Goal: Check status: Check status

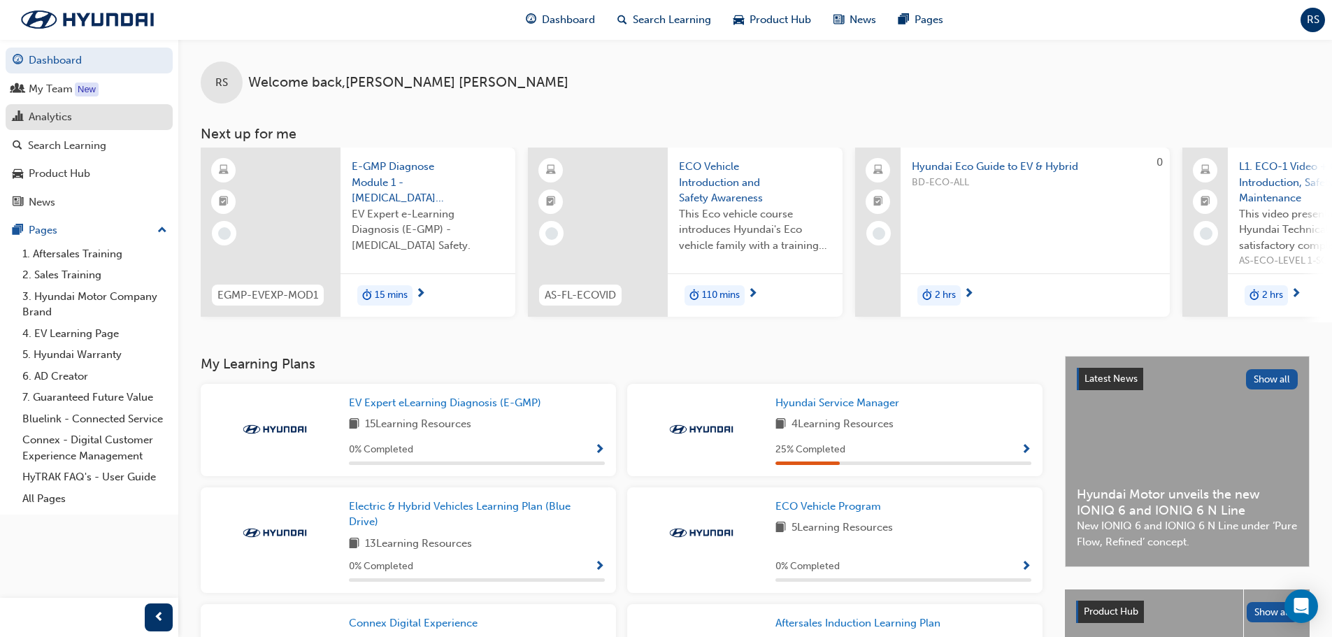
click at [48, 119] on div "Analytics" at bounding box center [50, 117] width 43 height 16
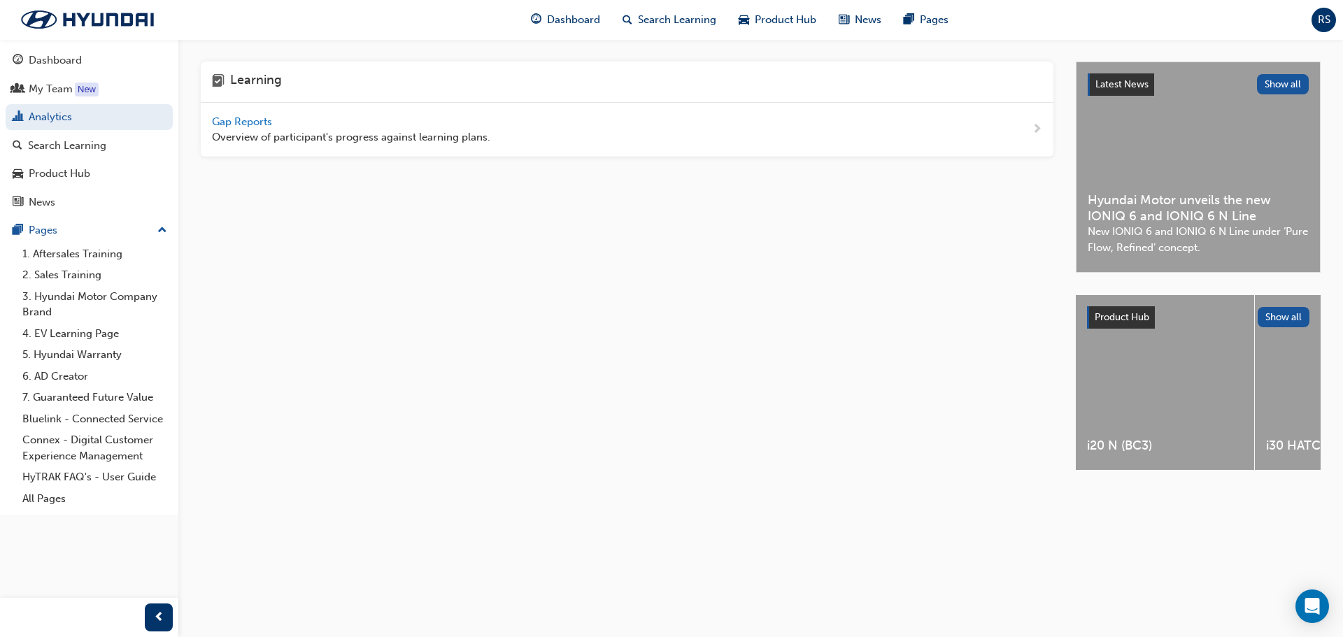
click at [246, 123] on span "Gap Reports" at bounding box center [243, 121] width 63 height 13
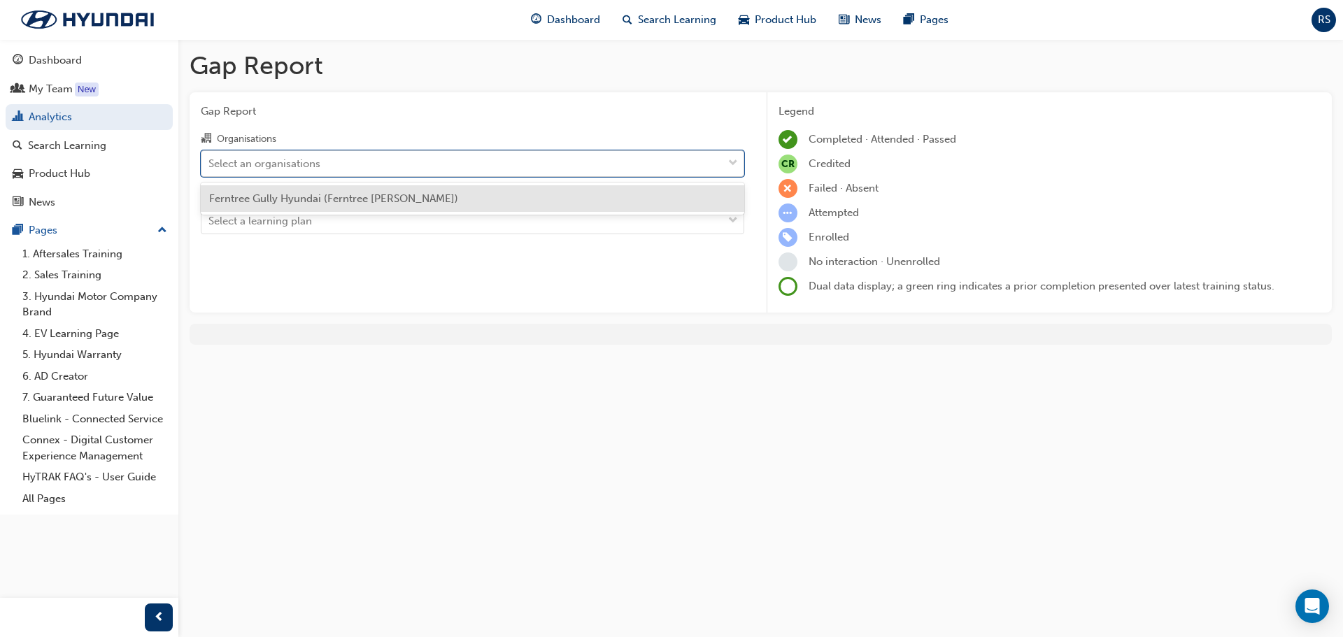
click at [290, 162] on div "Select an organisations" at bounding box center [264, 163] width 112 height 16
click at [210, 162] on input "Organisations option Ferntree Gully Hyundai (Ferntree [PERSON_NAME]) focused, 1…" at bounding box center [208, 163] width 1 height 12
click at [285, 198] on span "Ferntree Gully Hyundai (Ferntree [PERSON_NAME])" at bounding box center [333, 198] width 249 height 13
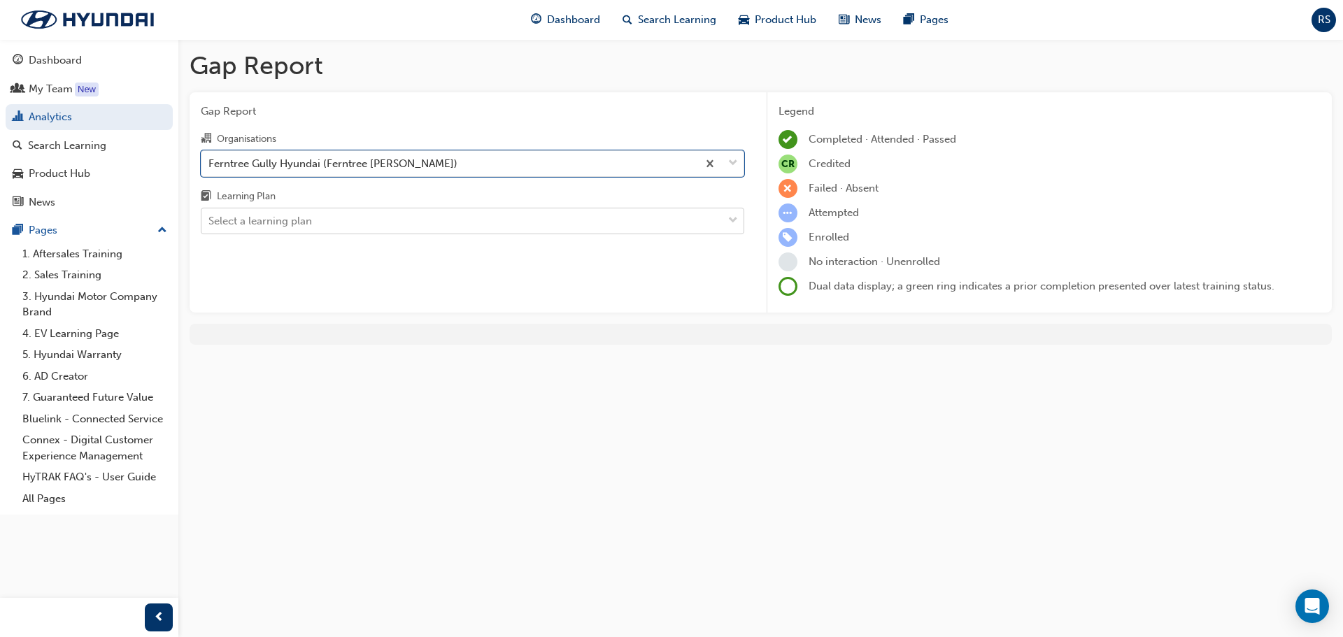
click at [334, 210] on div "Select a learning plan" at bounding box center [461, 221] width 521 height 24
click at [210, 215] on input "Learning Plan Select a learning plan" at bounding box center [208, 221] width 1 height 12
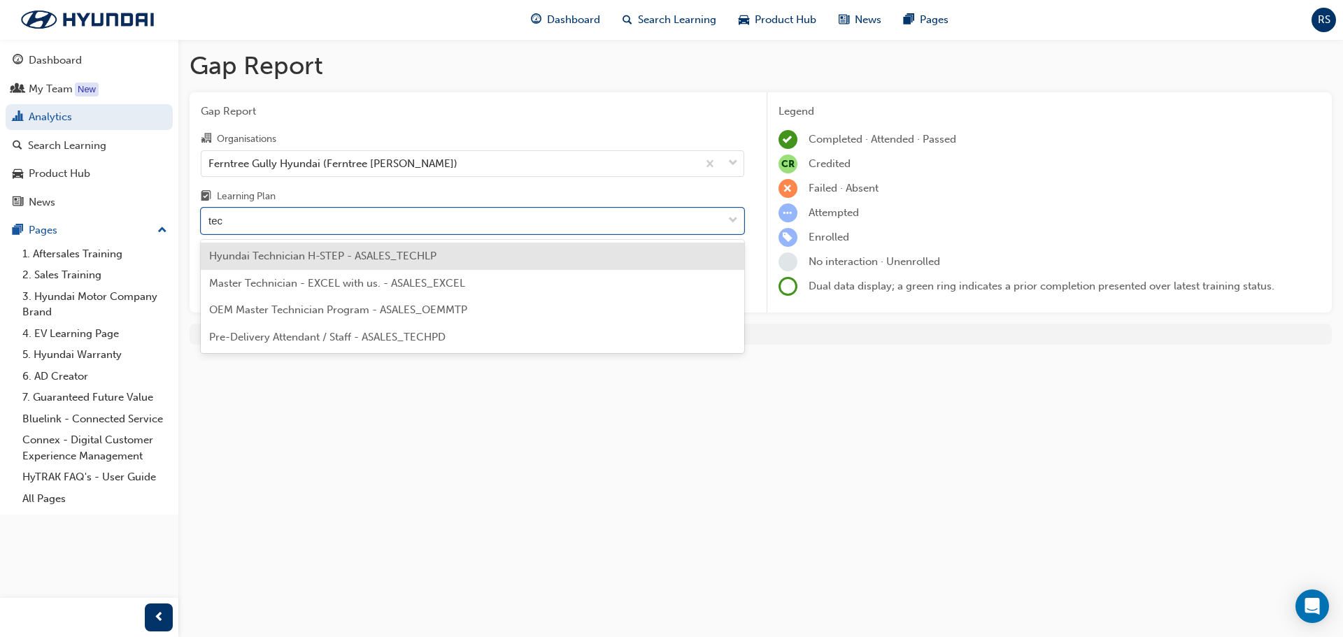
type input "tech"
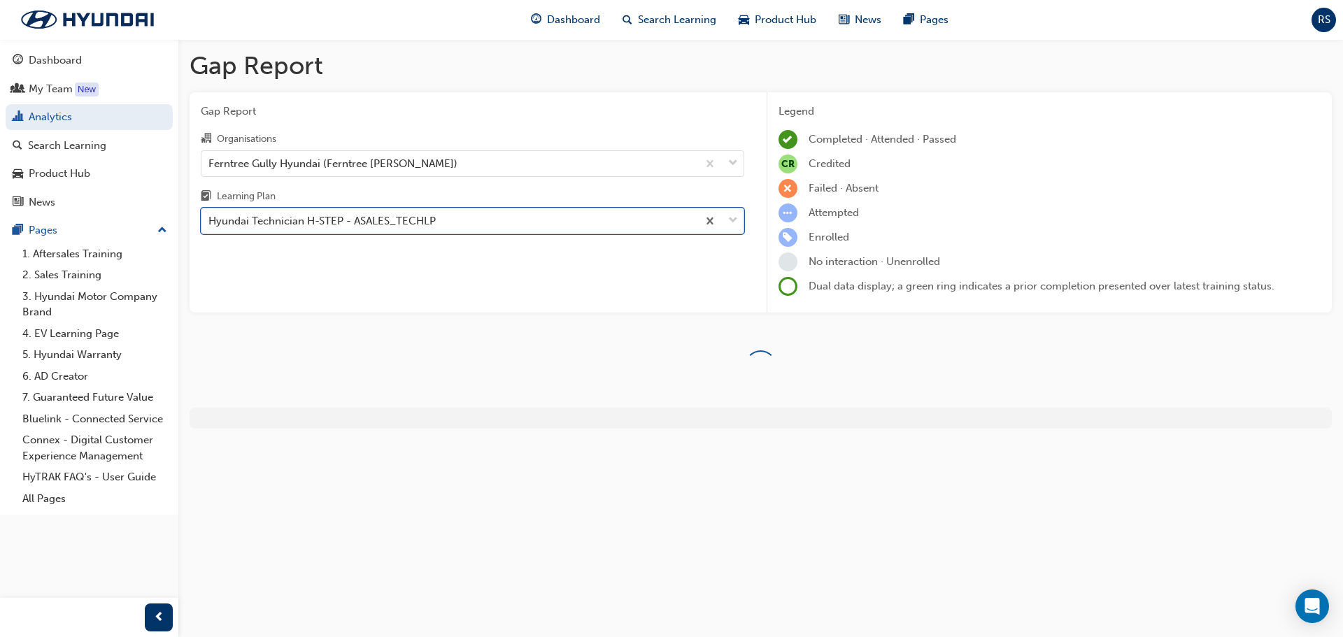
click at [455, 215] on div "Hyundai Technician H-STEP - ASALES_TECHLP" at bounding box center [449, 221] width 496 height 24
click at [210, 215] on input "Learning Plan option Hyundai Technician H-STEP - ASALES_TECHLP, selected. 0 res…" at bounding box center [208, 221] width 1 height 12
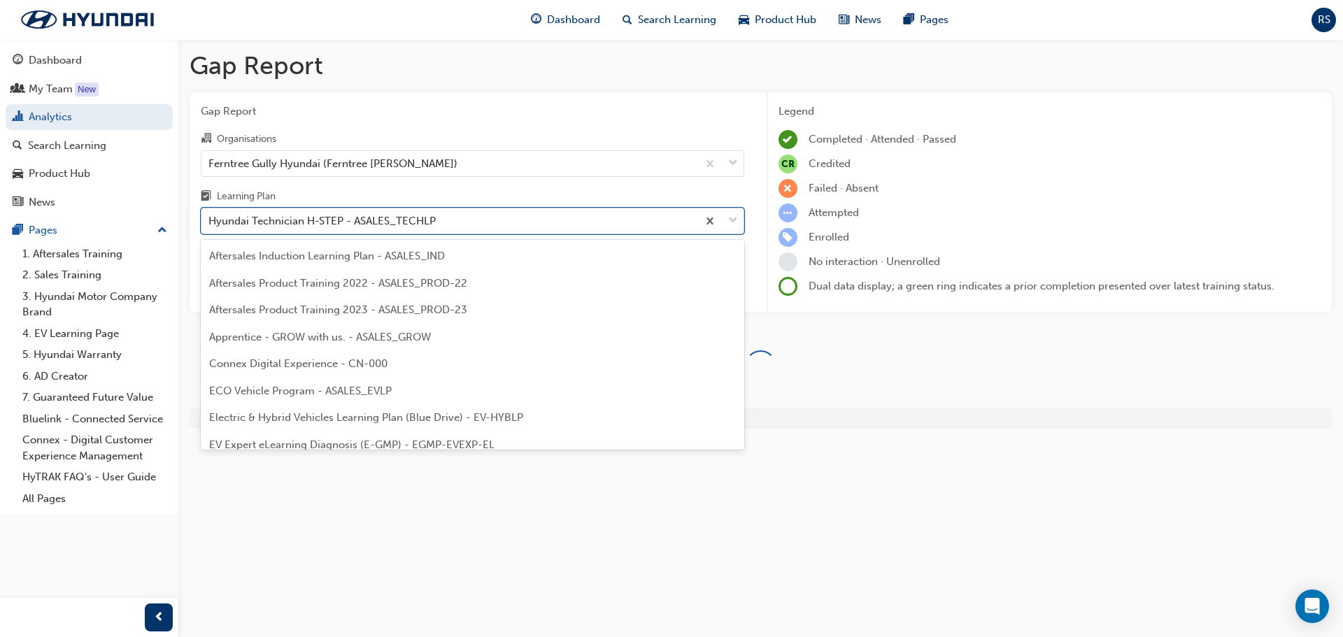
click at [454, 216] on div "Hyundai Technician H-STEP - ASALES_TECHLP" at bounding box center [449, 221] width 496 height 24
click at [210, 216] on input "Learning Plan option Hyundai Technician H-STEP - ASALES_TECHLP, selected. optio…" at bounding box center [208, 221] width 1 height 12
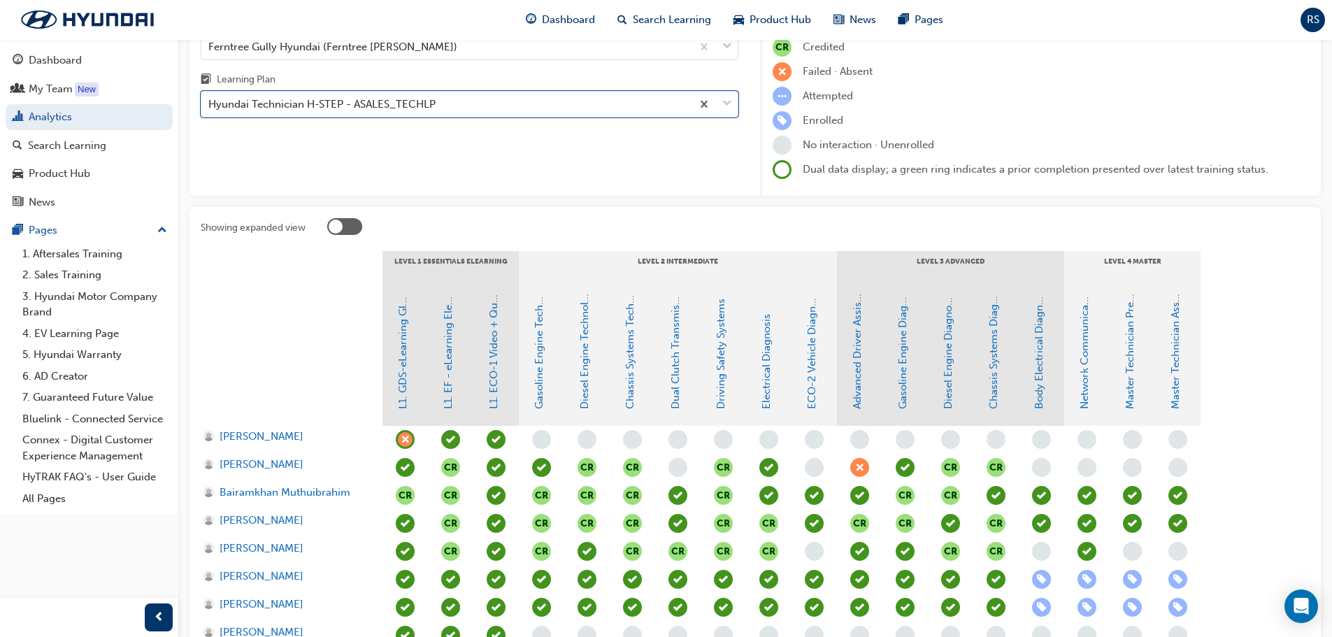
scroll to position [275, 0]
